Goal: Use online tool/utility: Utilize a website feature to perform a specific function

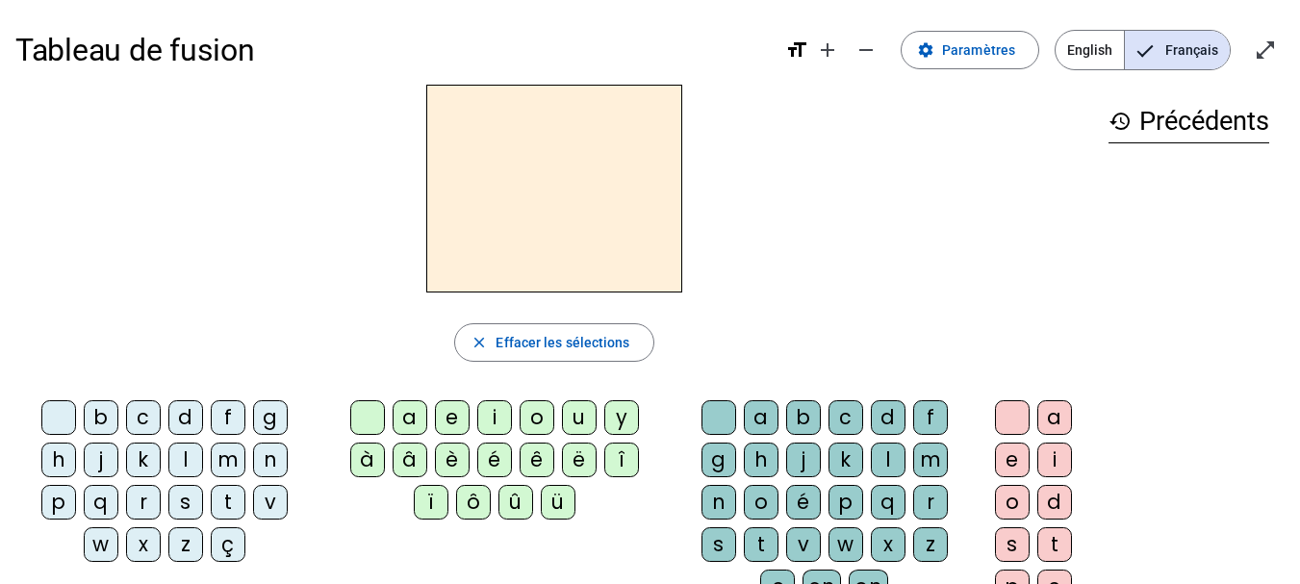
click at [102, 501] on div "q" at bounding box center [101, 502] width 35 height 35
click at [576, 411] on div "u" at bounding box center [579, 417] width 35 height 35
click at [1058, 456] on div "i" at bounding box center [1054, 460] width 35 height 35
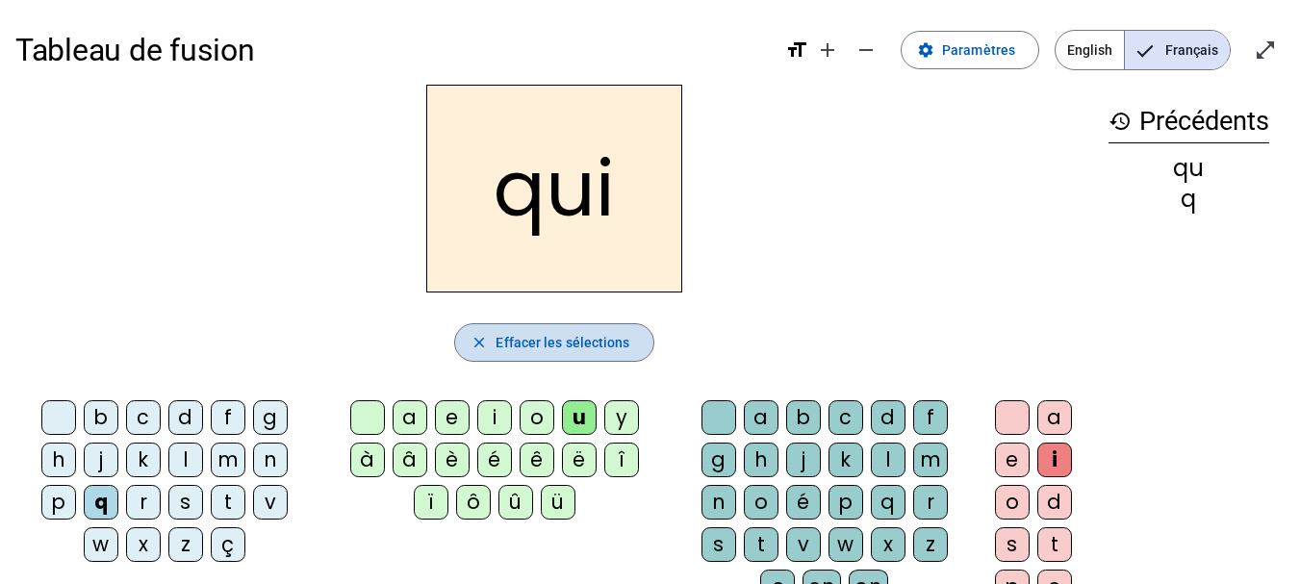
click at [579, 340] on span "Effacer les sélections" at bounding box center [562, 342] width 134 height 23
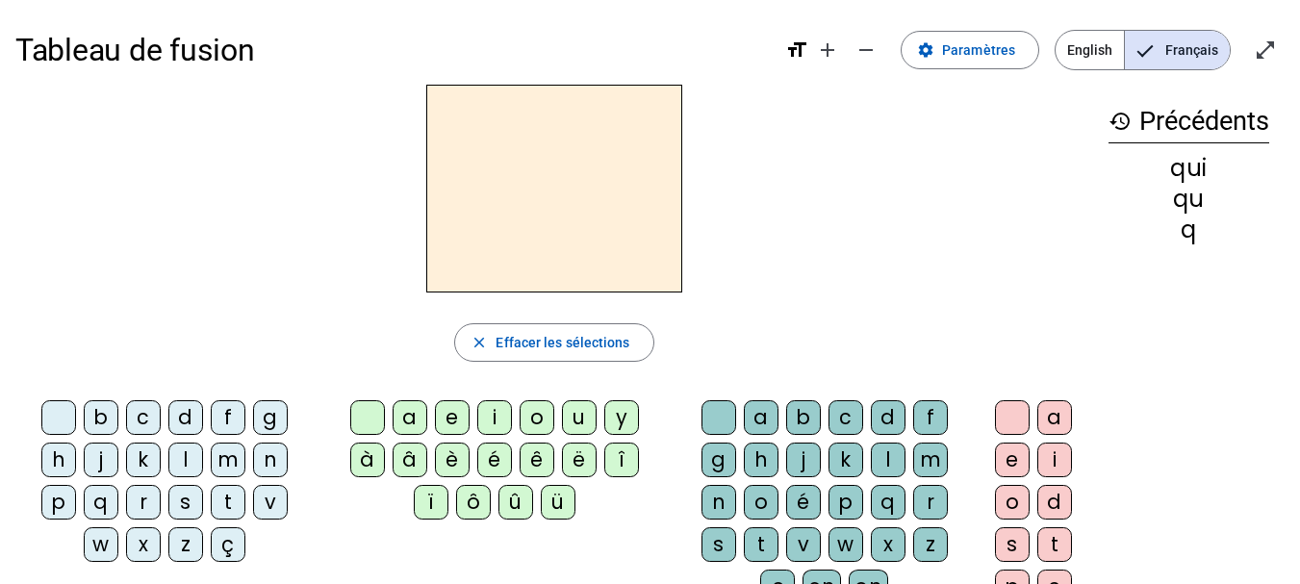
click at [185, 504] on div "s" at bounding box center [185, 502] width 35 height 35
click at [494, 409] on div "i" at bounding box center [494, 417] width 35 height 35
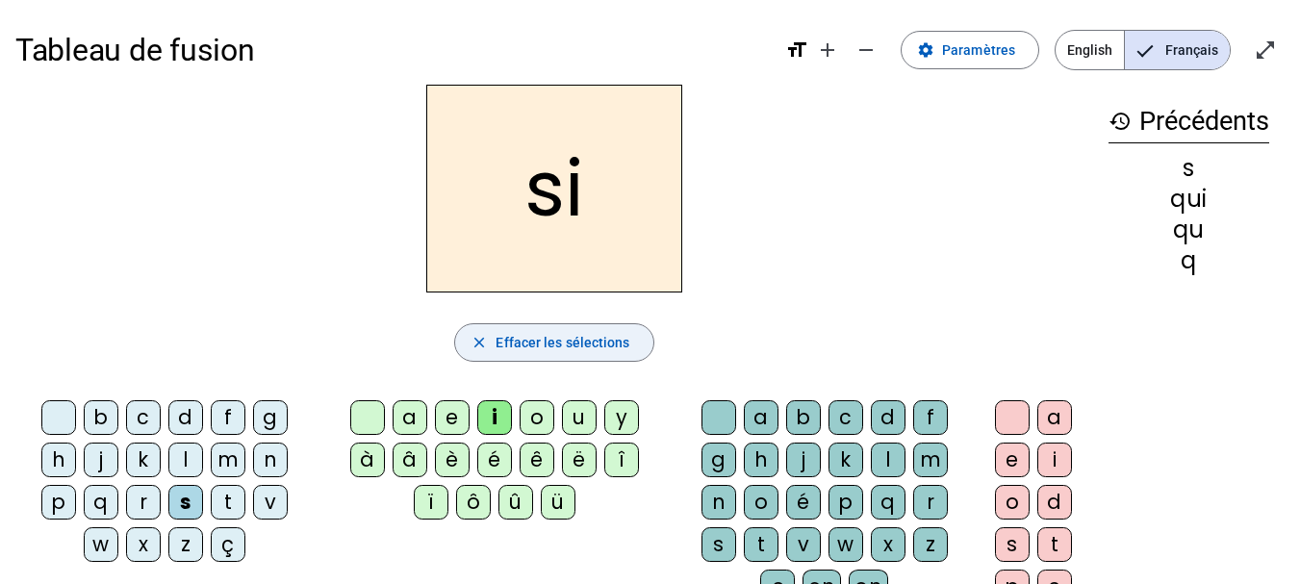
click at [556, 348] on span "Effacer les sélections" at bounding box center [562, 342] width 134 height 23
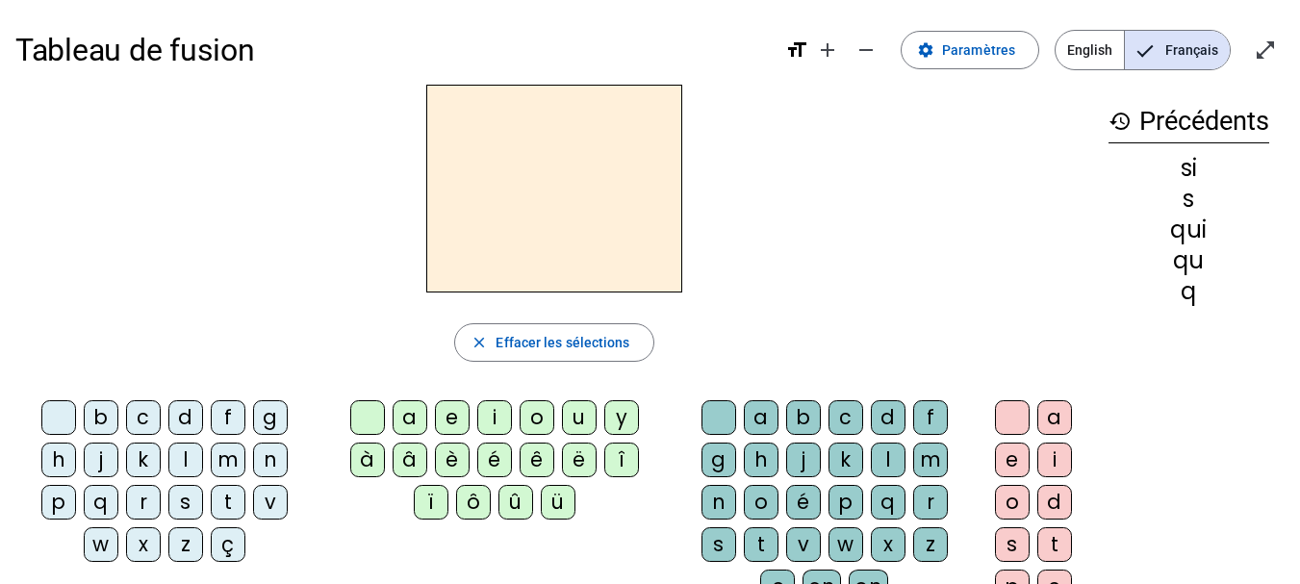
click at [271, 456] on div "n" at bounding box center [270, 460] width 35 height 35
click at [495, 420] on div "i" at bounding box center [494, 417] width 35 height 35
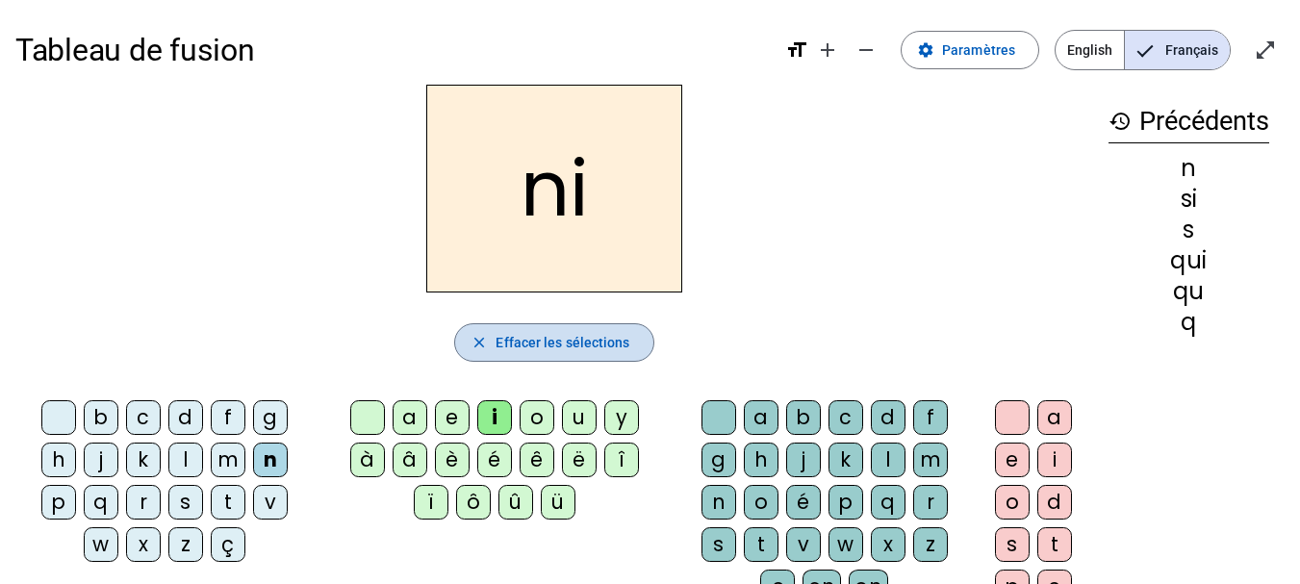
click at [536, 350] on span "Effacer les sélections" at bounding box center [562, 342] width 134 height 23
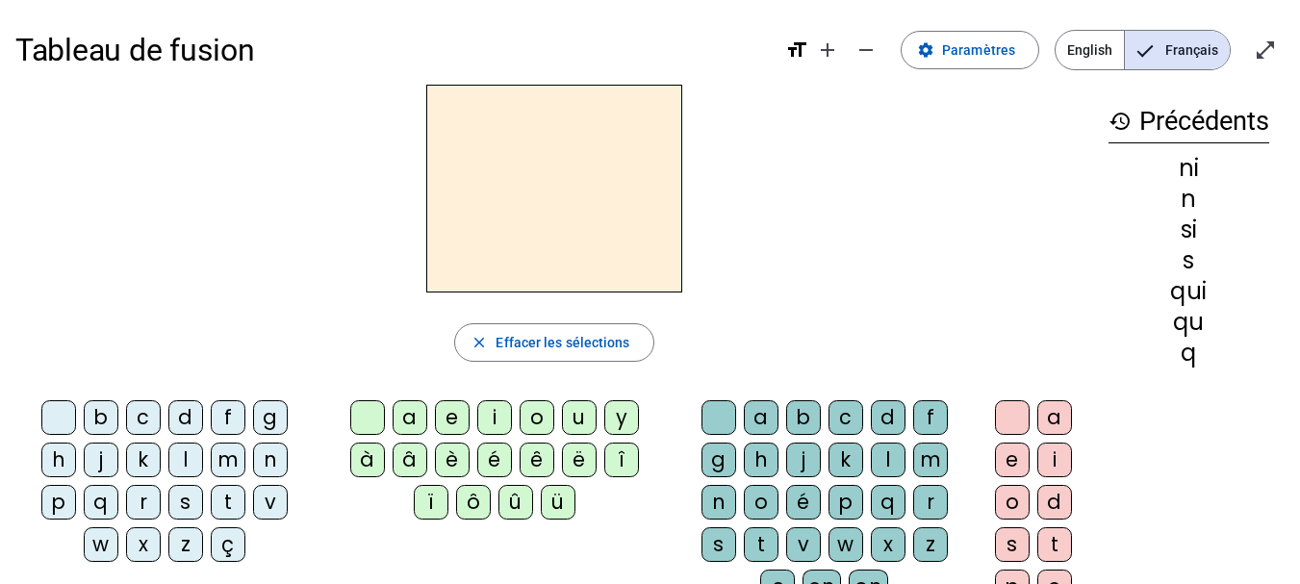
click at [269, 460] on div "n" at bounding box center [270, 460] width 35 height 35
click at [455, 416] on div "e" at bounding box center [452, 417] width 35 height 35
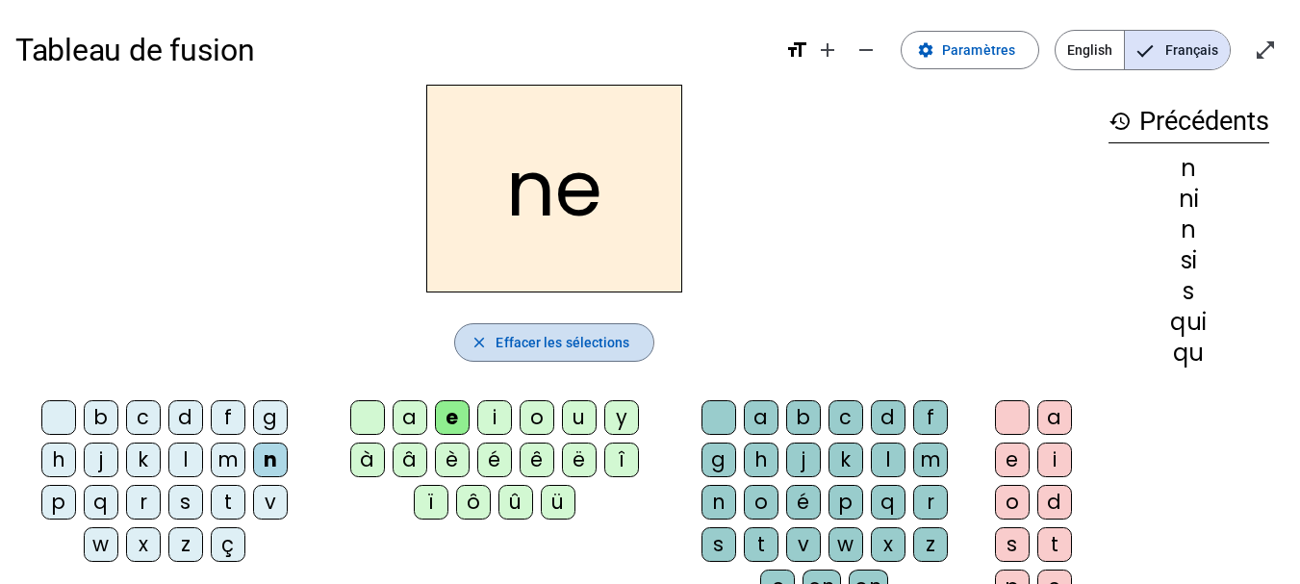
click at [531, 338] on span "Effacer les sélections" at bounding box center [562, 342] width 134 height 23
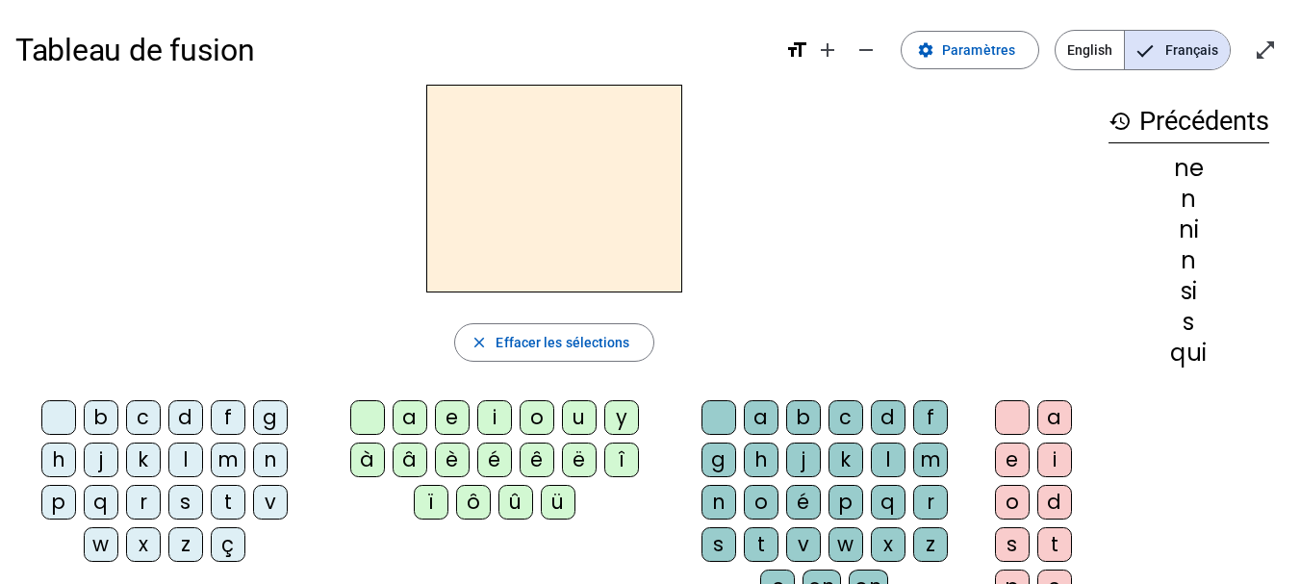
click at [185, 504] on div "s" at bounding box center [185, 502] width 35 height 35
click at [449, 416] on div "e" at bounding box center [452, 417] width 35 height 35
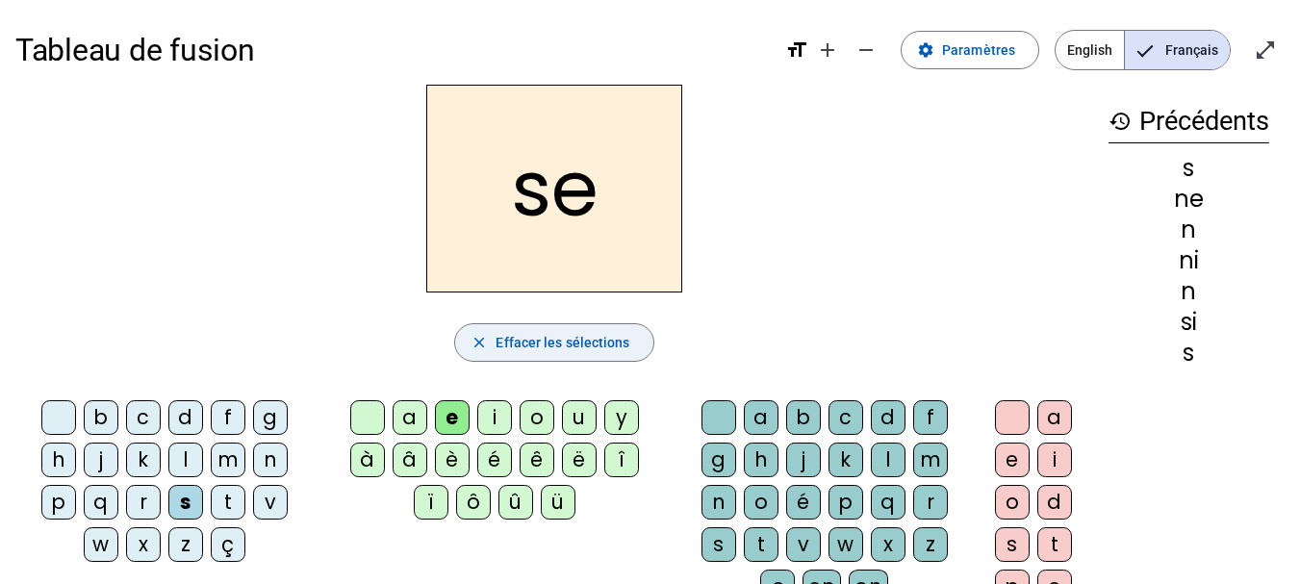
click at [552, 342] on span "Effacer les sélections" at bounding box center [562, 342] width 134 height 23
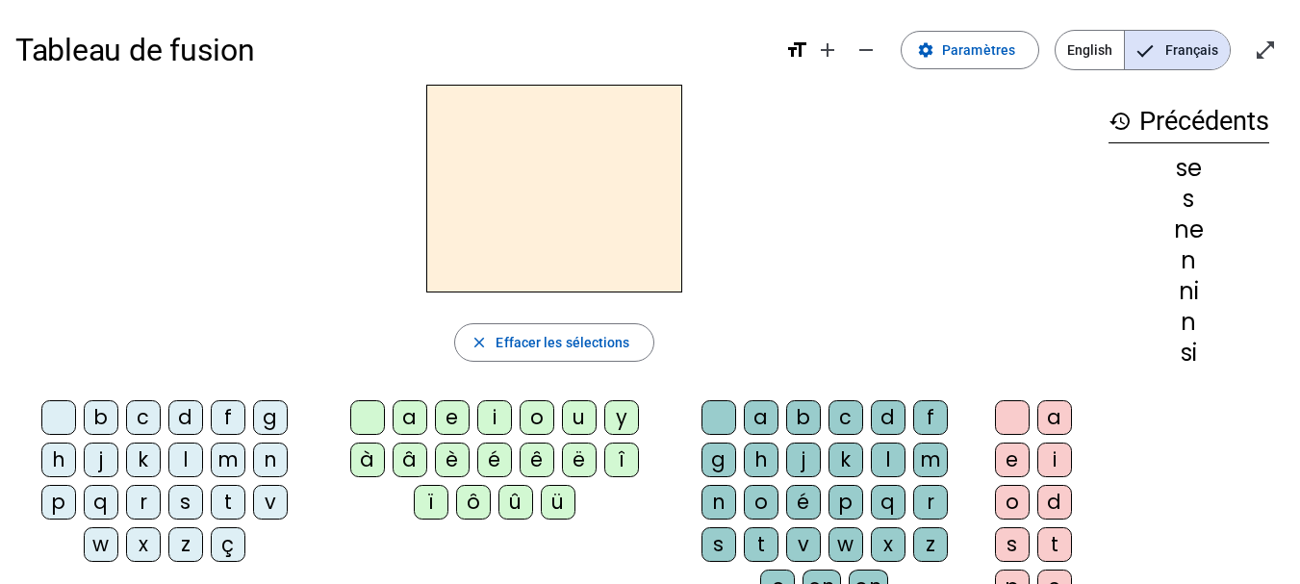
click at [241, 503] on div "t" at bounding box center [228, 502] width 35 height 35
click at [451, 425] on div "e" at bounding box center [452, 417] width 35 height 35
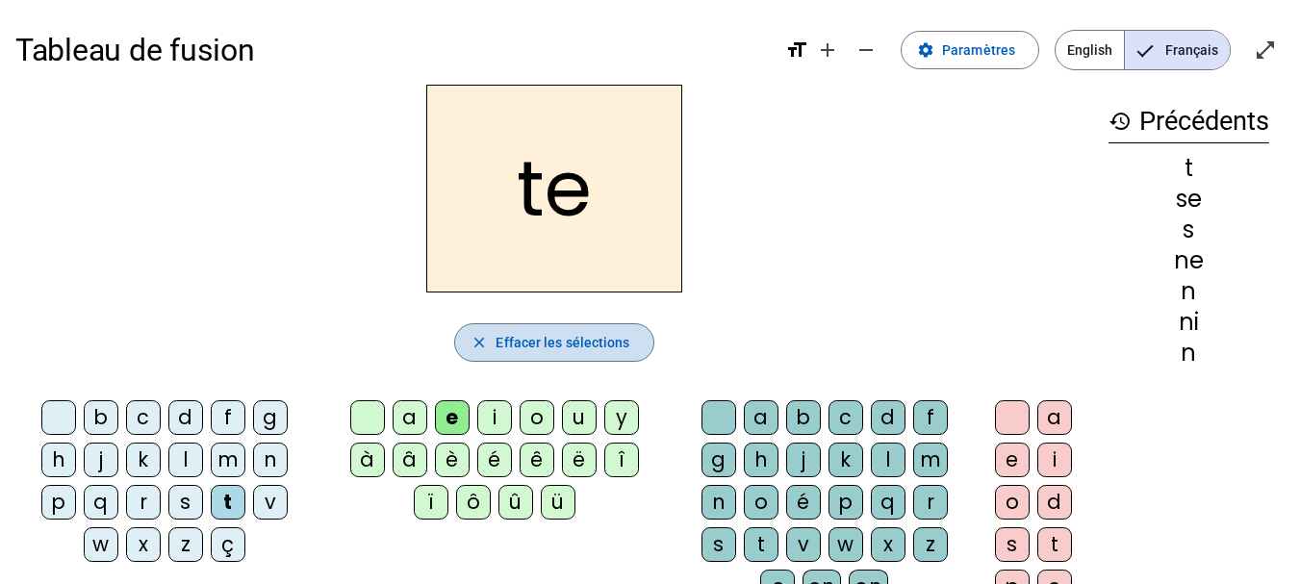
click at [592, 331] on span "Effacer les sélections" at bounding box center [562, 342] width 134 height 23
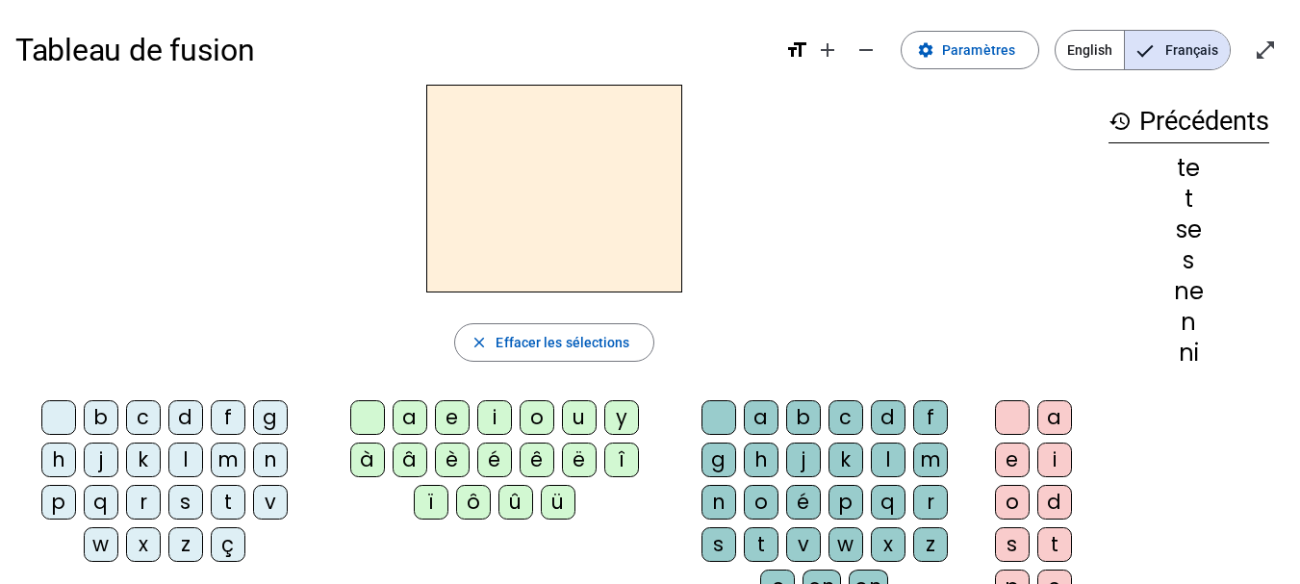
click at [181, 415] on div "d" at bounding box center [185, 417] width 35 height 35
click at [446, 422] on div "e" at bounding box center [452, 417] width 35 height 35
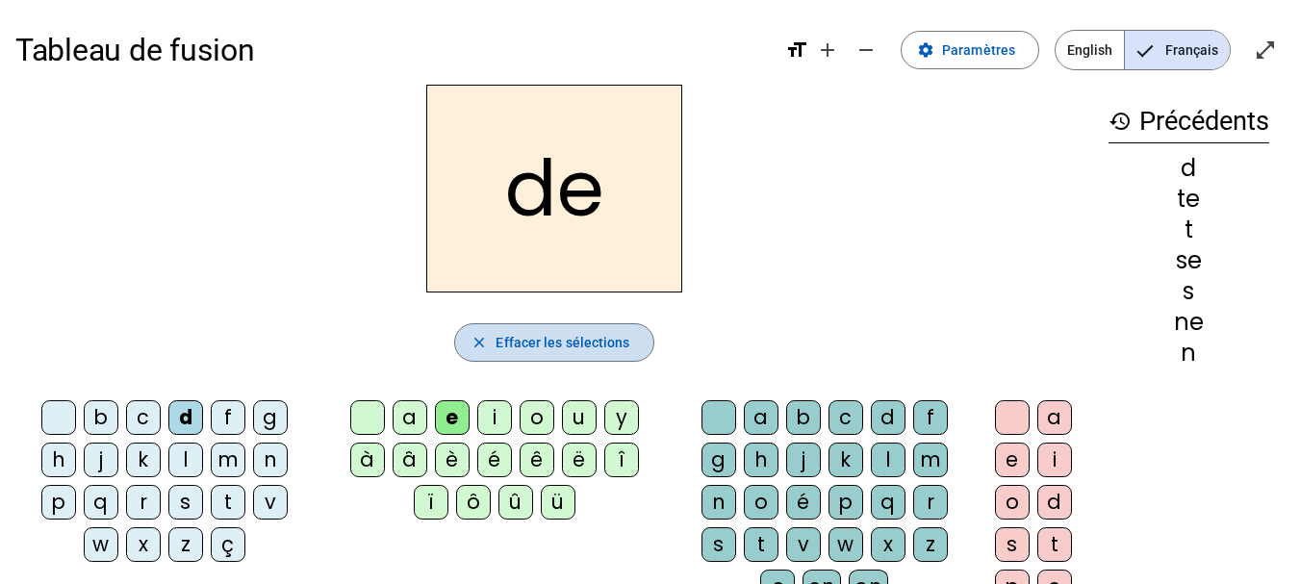
click at [563, 346] on span "Effacer les sélections" at bounding box center [562, 342] width 134 height 23
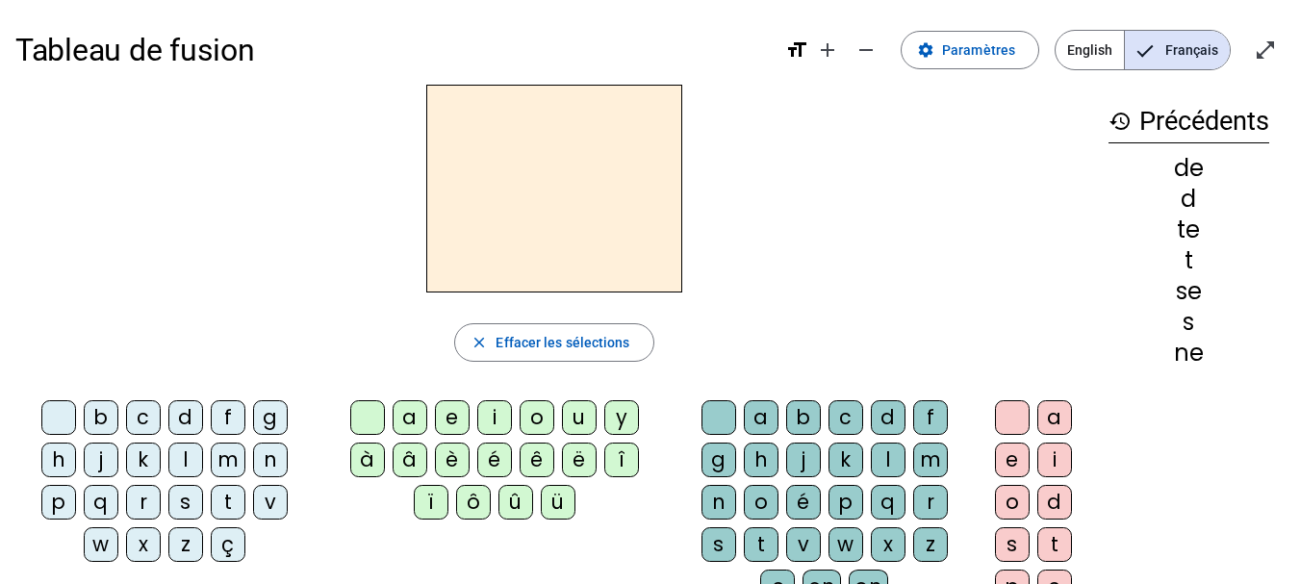
click at [197, 419] on div "d" at bounding box center [185, 417] width 35 height 35
click at [577, 417] on div "u" at bounding box center [579, 417] width 35 height 35
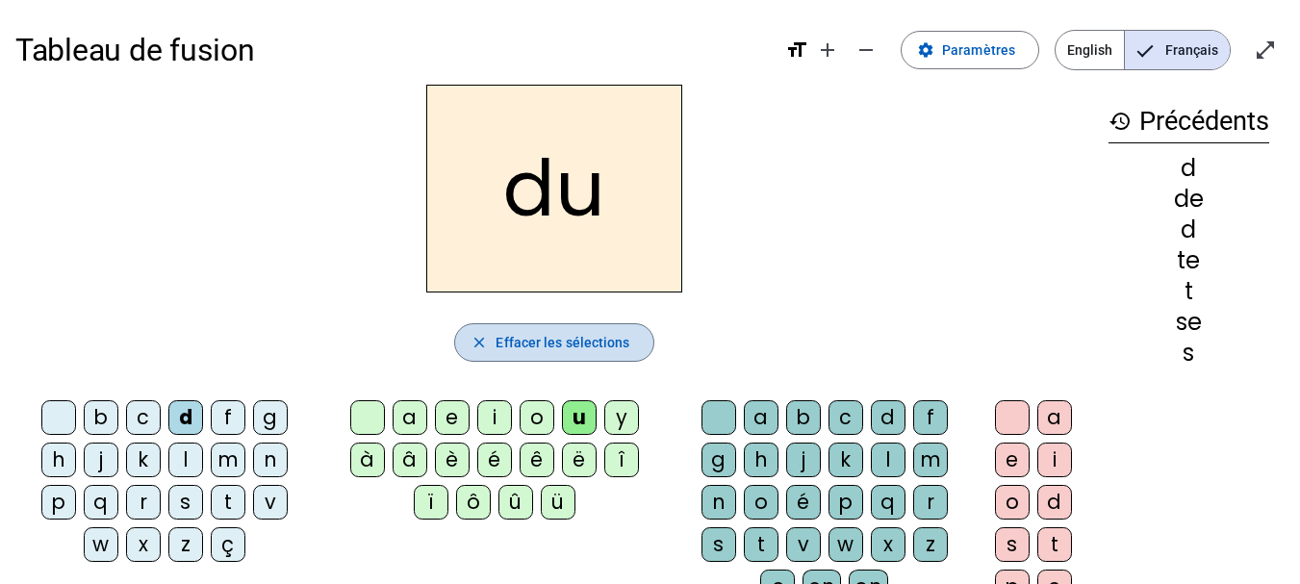
click at [568, 334] on span "Effacer les sélections" at bounding box center [562, 342] width 134 height 23
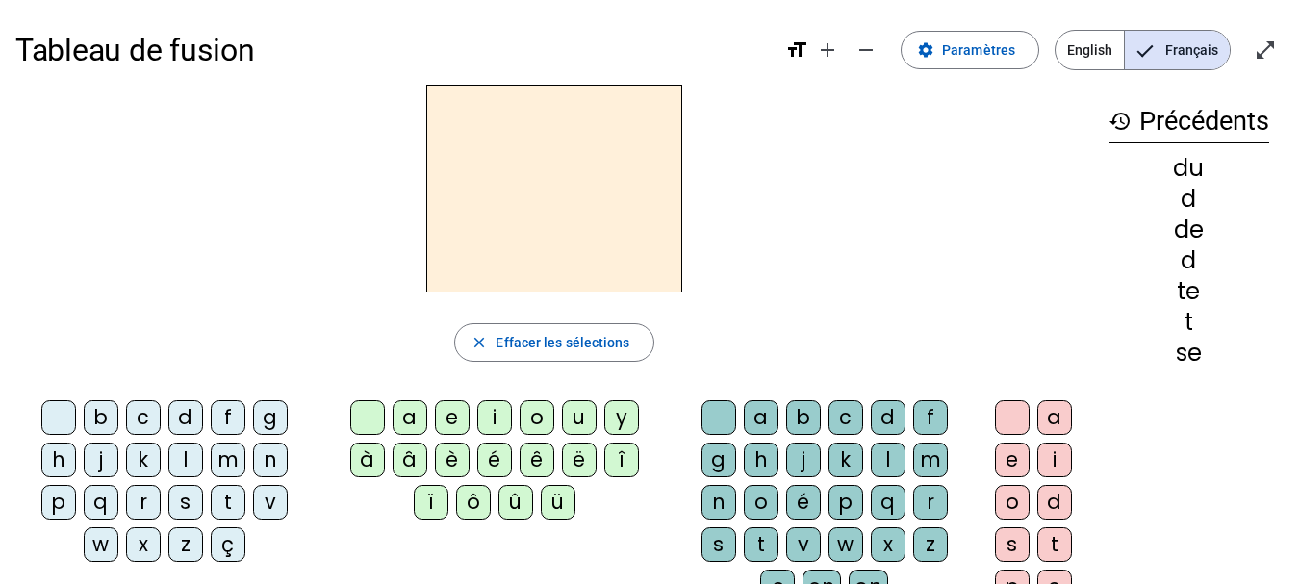
click at [182, 496] on div "s" at bounding box center [185, 502] width 35 height 35
click at [580, 414] on div "u" at bounding box center [579, 417] width 35 height 35
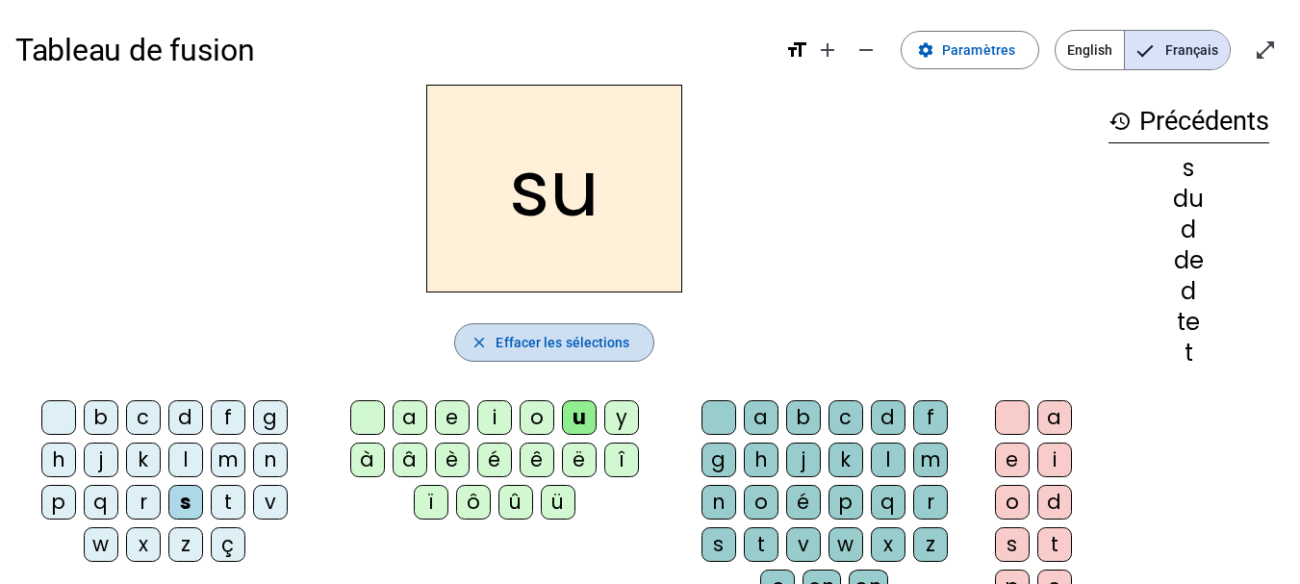
click at [556, 337] on span "Effacer les sélections" at bounding box center [562, 342] width 134 height 23
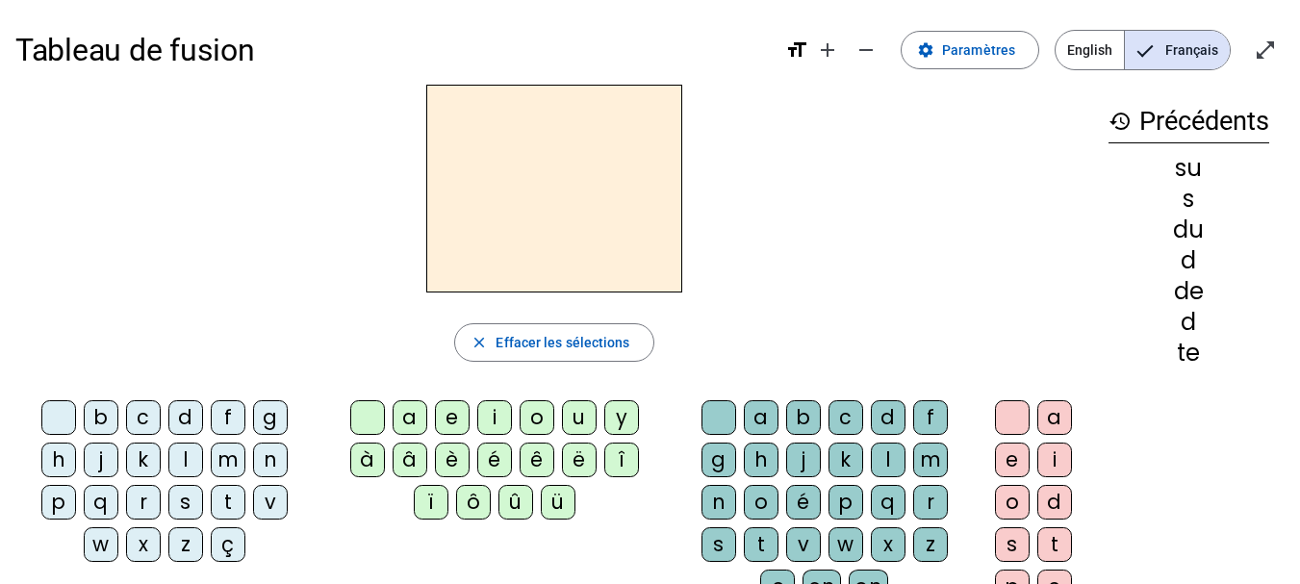
click at [187, 460] on div "l" at bounding box center [185, 460] width 35 height 35
click at [583, 421] on div "u" at bounding box center [579, 417] width 35 height 35
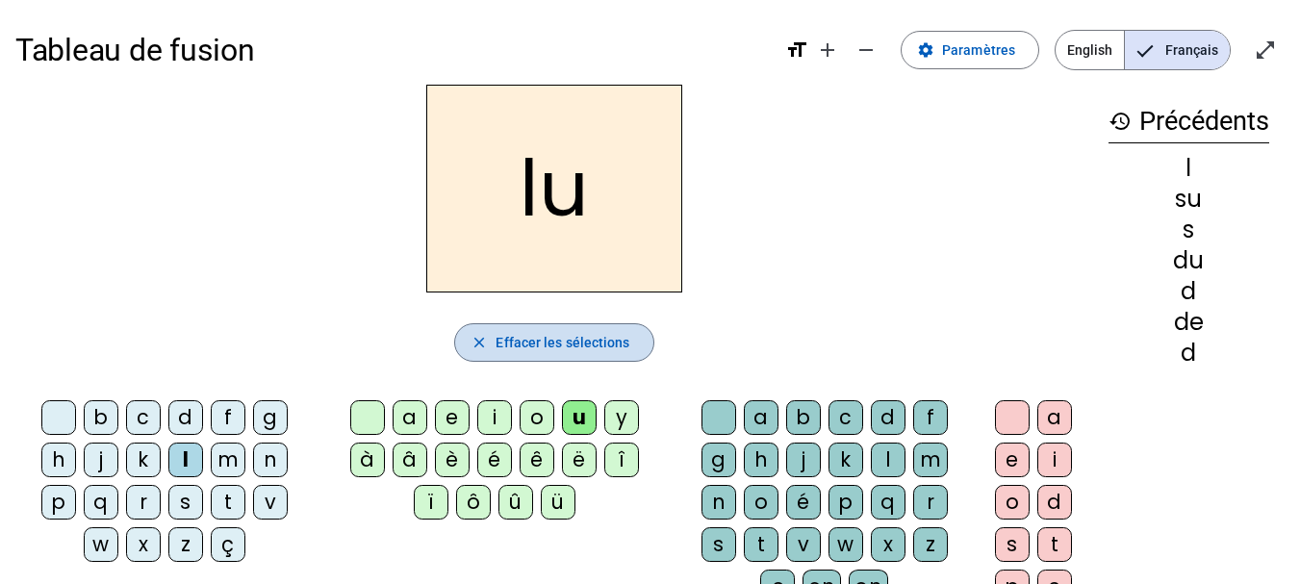
click at [571, 346] on span "Effacer les sélections" at bounding box center [562, 342] width 134 height 23
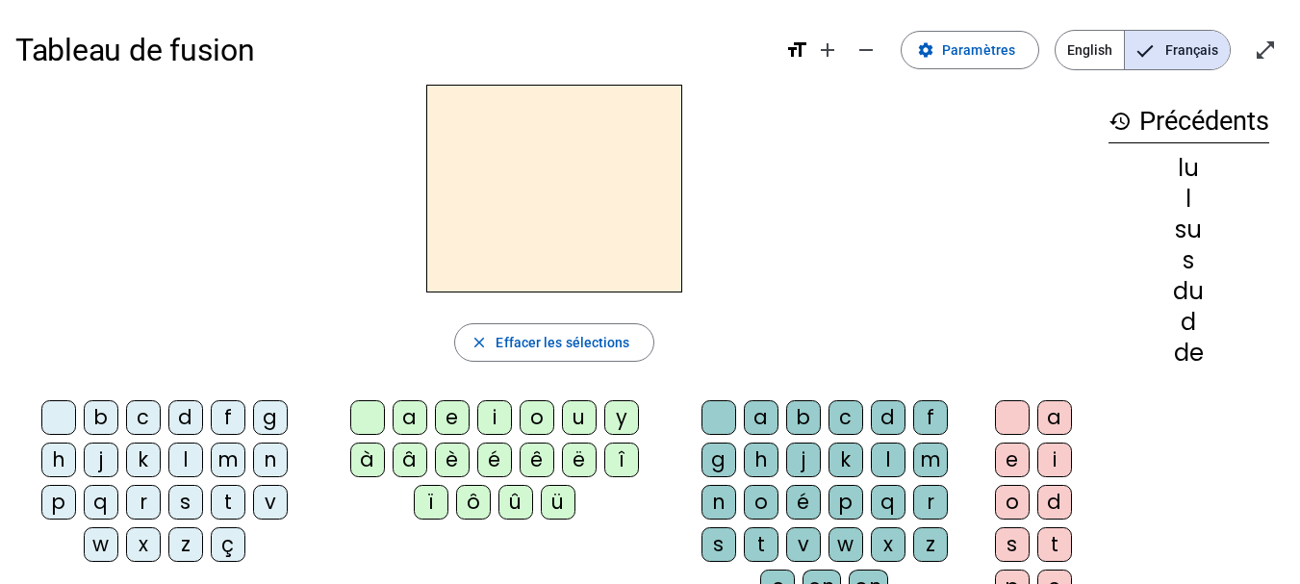
click at [231, 492] on div "t" at bounding box center [228, 502] width 35 height 35
click at [577, 409] on div "u" at bounding box center [579, 417] width 35 height 35
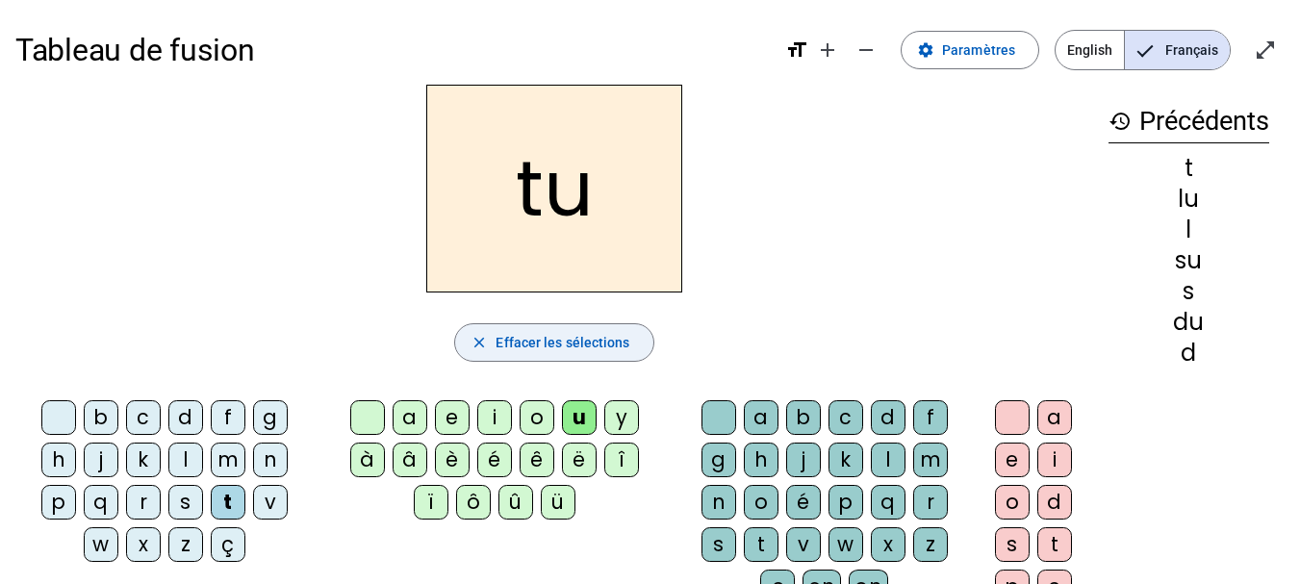
click at [526, 344] on span "Effacer les sélections" at bounding box center [562, 342] width 134 height 23
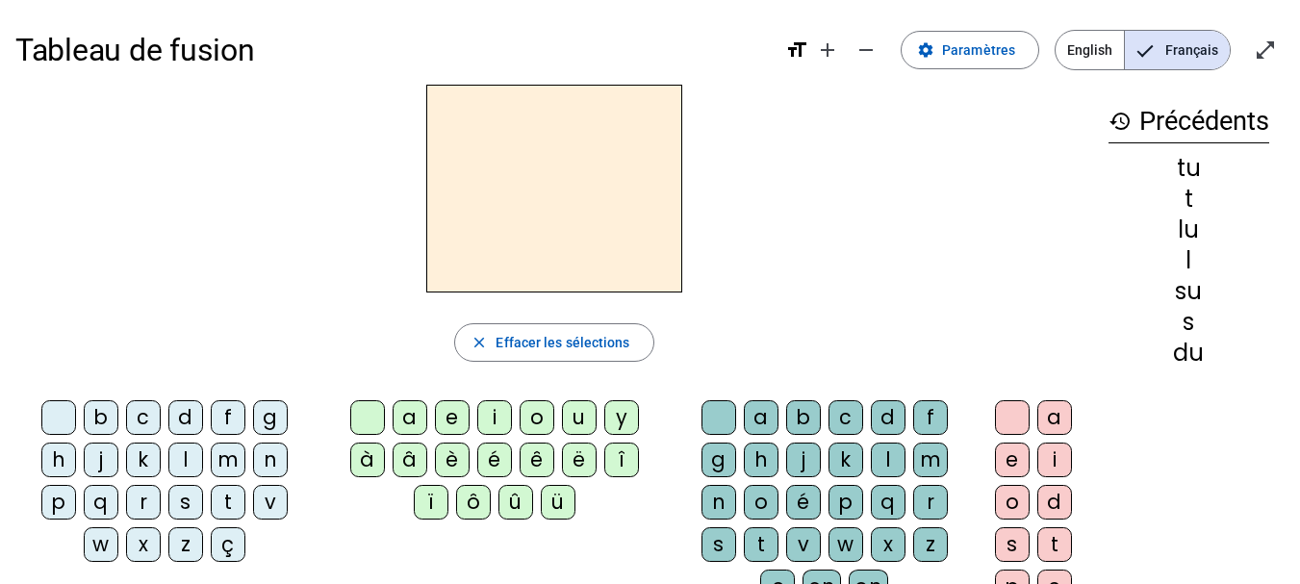
click at [227, 495] on div "t" at bounding box center [228, 502] width 35 height 35
click at [400, 417] on div "a" at bounding box center [409, 417] width 35 height 35
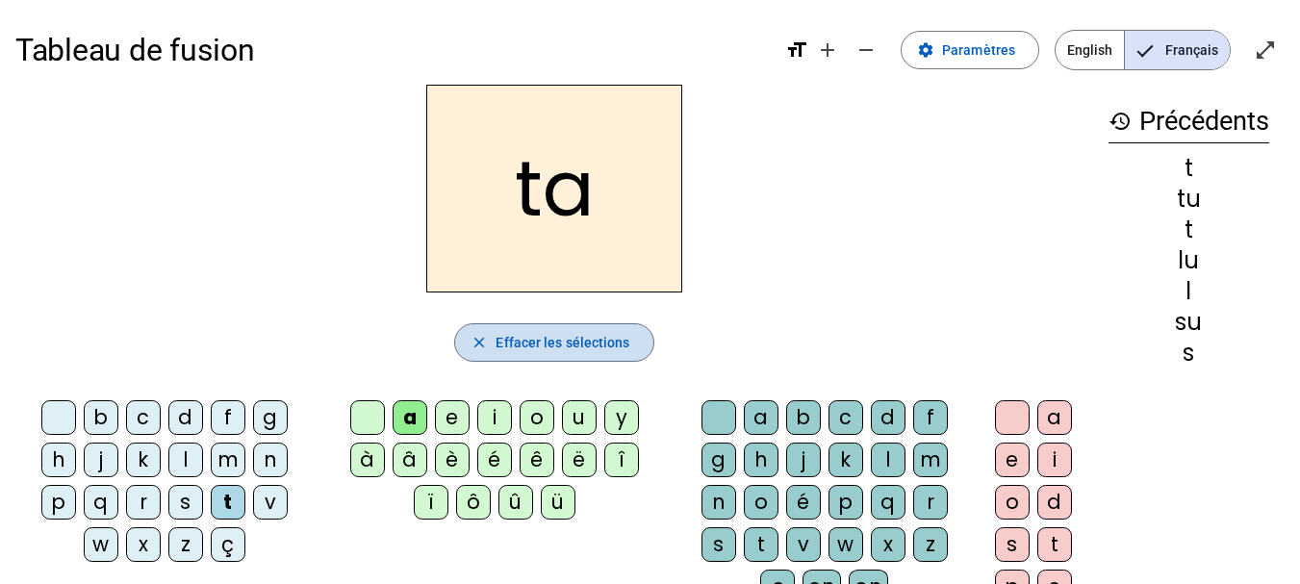
click at [550, 340] on span "Effacer les sélections" at bounding box center [562, 342] width 134 height 23
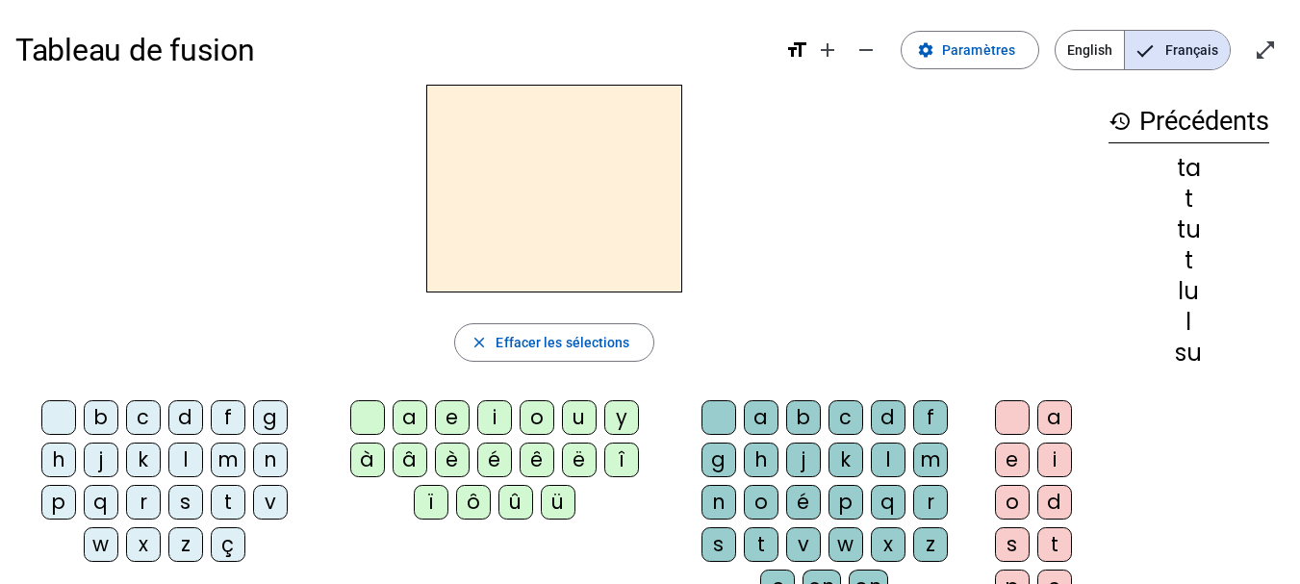
click at [187, 494] on div "s" at bounding box center [185, 502] width 35 height 35
click at [410, 420] on div "a" at bounding box center [409, 417] width 35 height 35
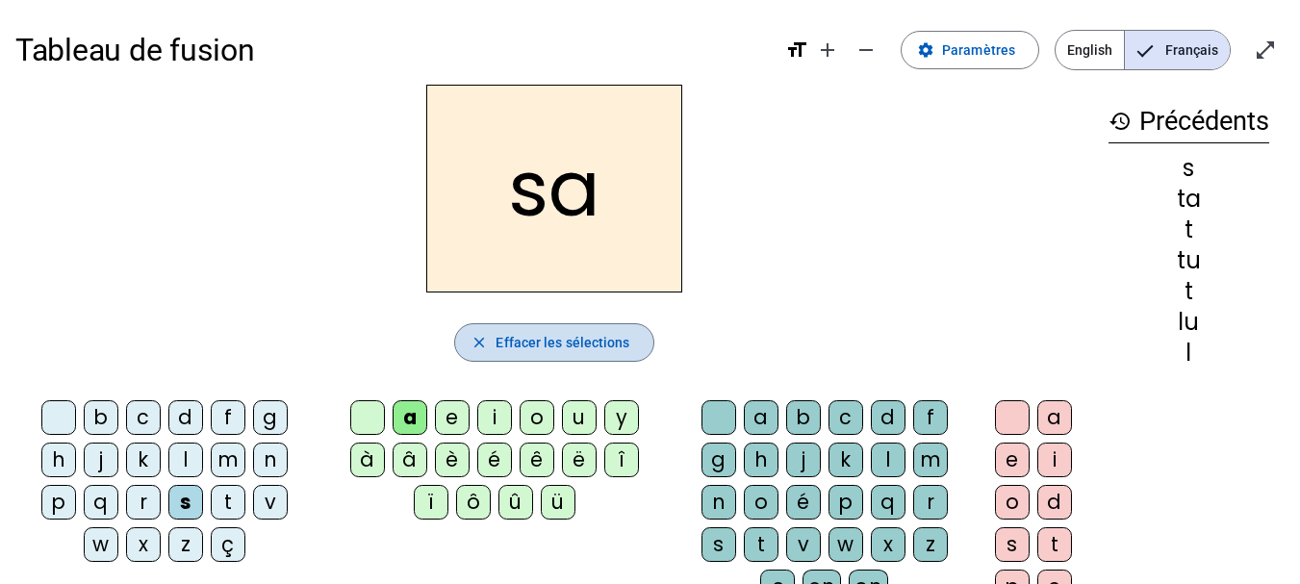
click at [563, 341] on span "Effacer les sélections" at bounding box center [562, 342] width 134 height 23
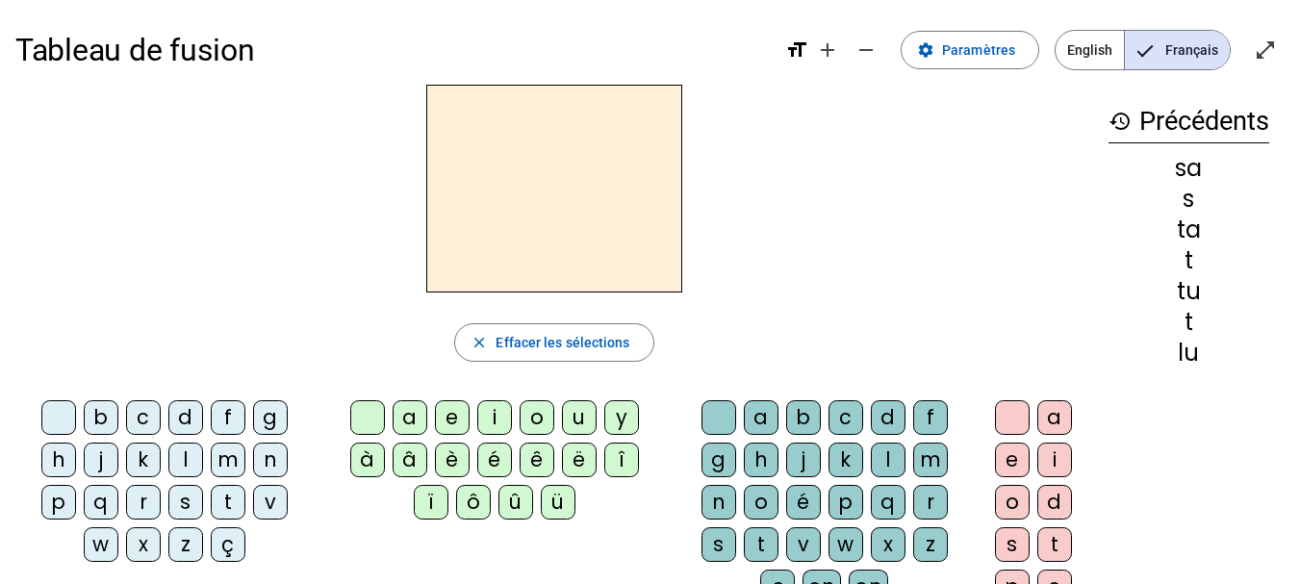
click at [225, 457] on div "m" at bounding box center [228, 460] width 35 height 35
click at [404, 414] on div "a" at bounding box center [409, 417] width 35 height 35
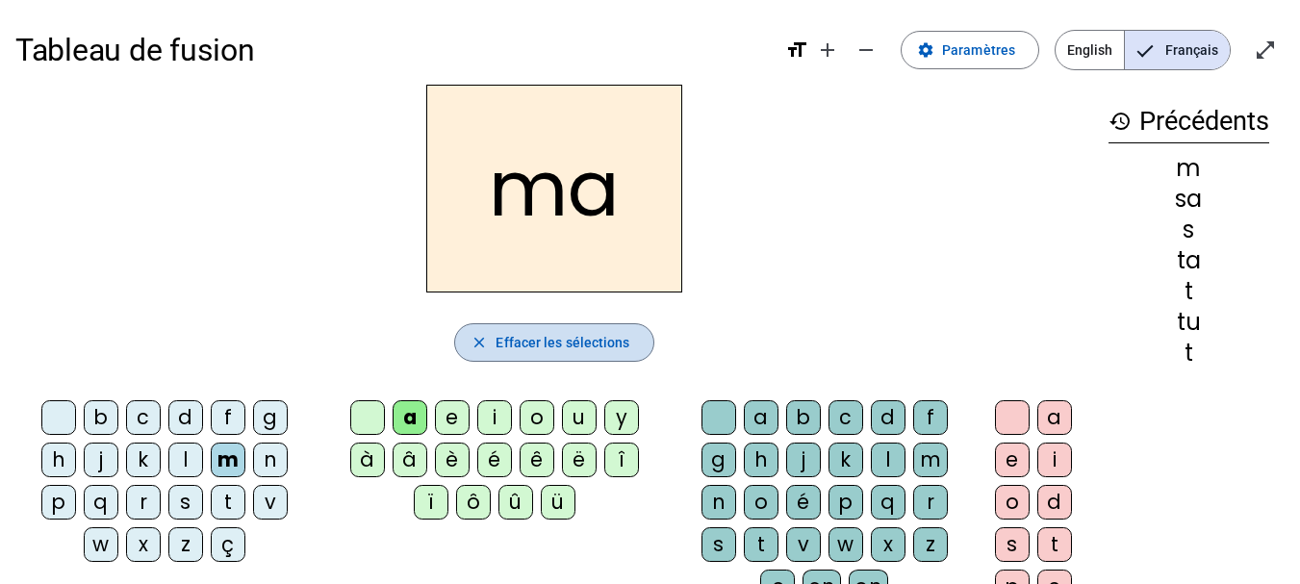
click at [568, 341] on span "Effacer les sélections" at bounding box center [562, 342] width 134 height 23
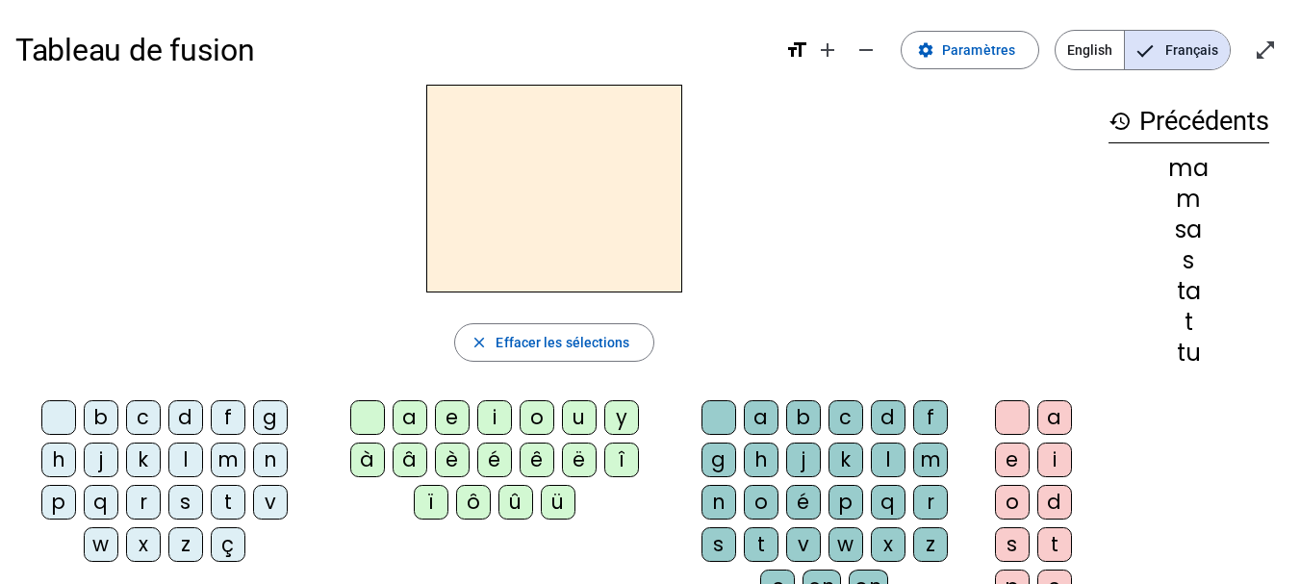
click at [223, 461] on div "m" at bounding box center [228, 460] width 35 height 35
click at [450, 418] on div "e" at bounding box center [452, 417] width 35 height 35
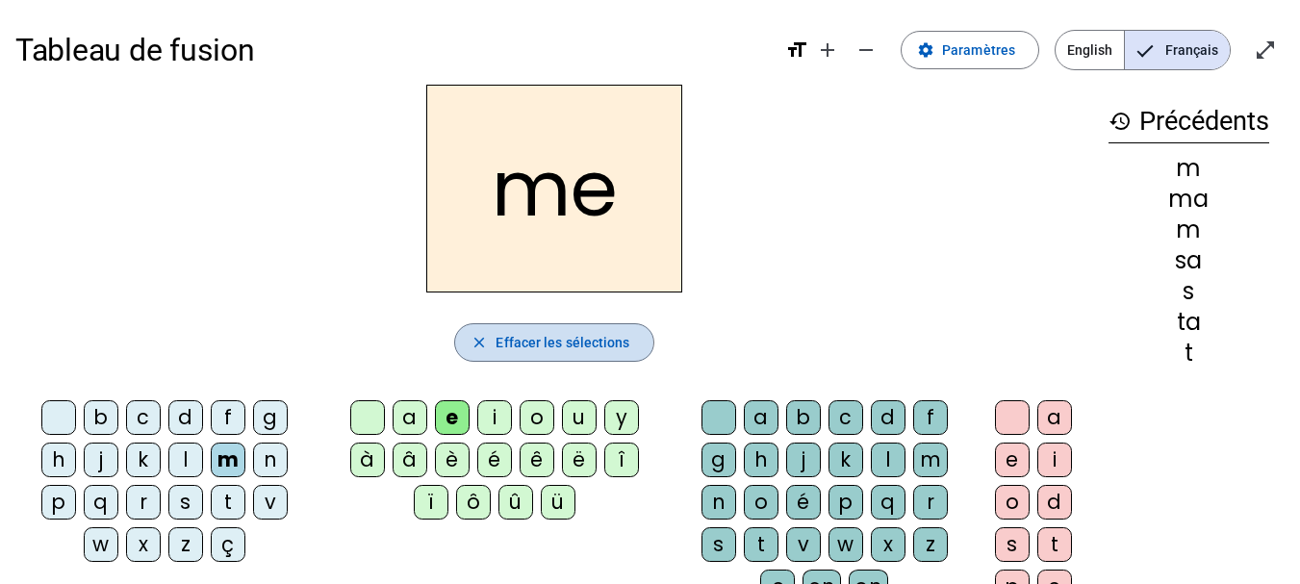
click at [535, 341] on span "Effacer les sélections" at bounding box center [562, 342] width 134 height 23
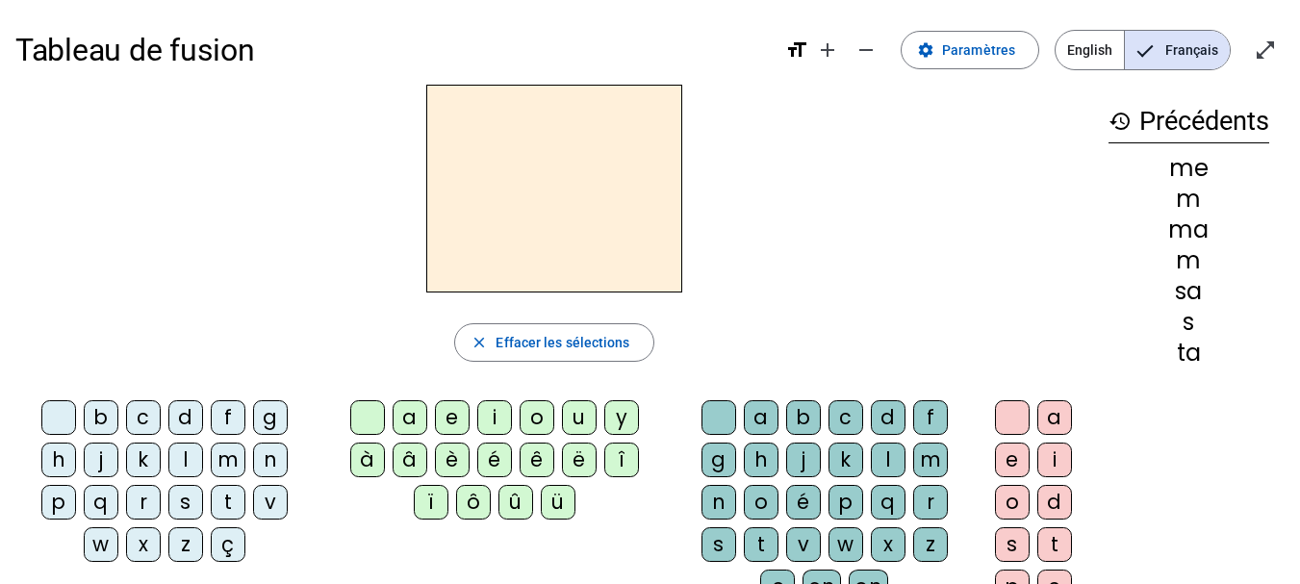
click at [224, 465] on div "m" at bounding box center [228, 460] width 35 height 35
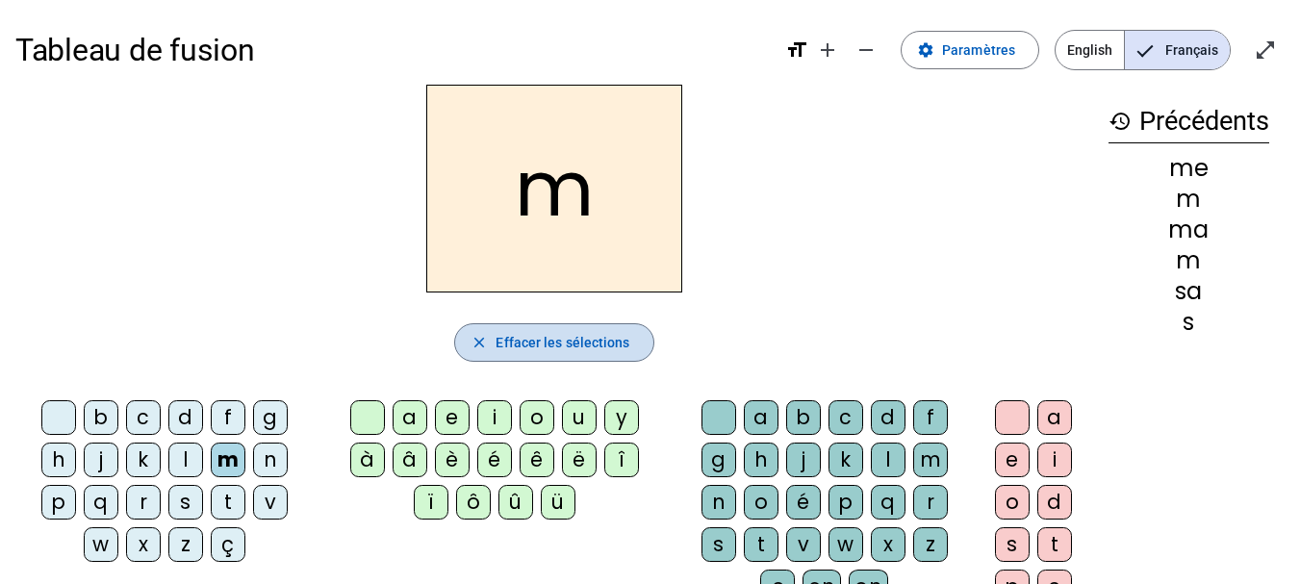
click at [560, 341] on span "Effacer les sélections" at bounding box center [562, 342] width 134 height 23
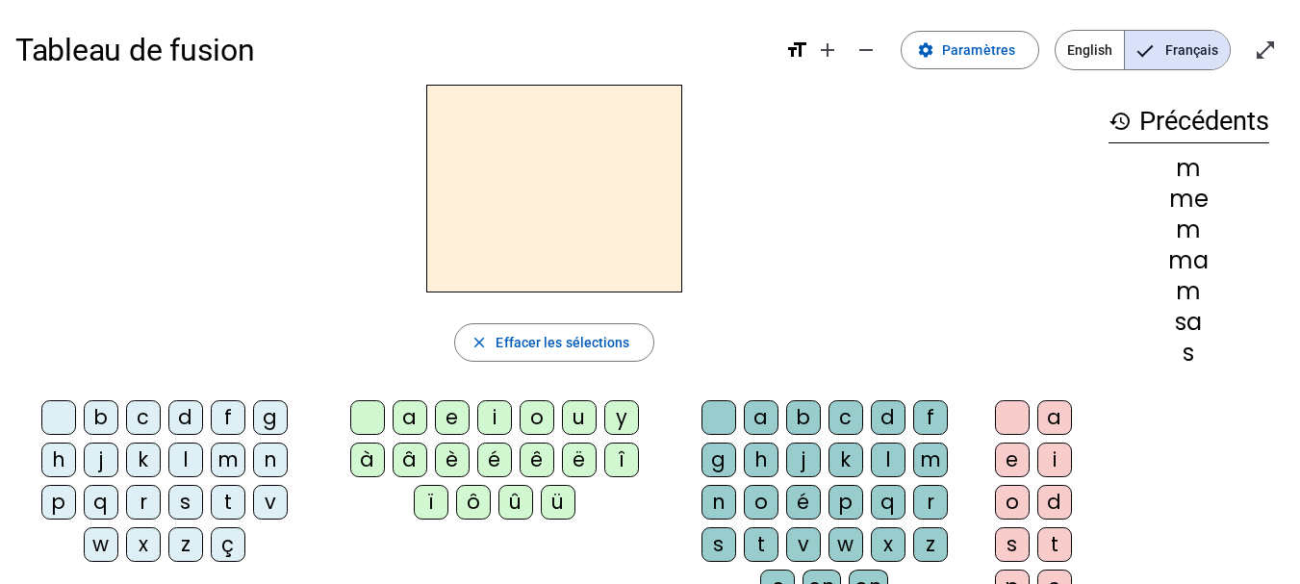
click at [183, 415] on div "d" at bounding box center [185, 417] width 35 height 35
click at [450, 419] on div "e" at bounding box center [452, 417] width 35 height 35
